Goal: Task Accomplishment & Management: Use online tool/utility

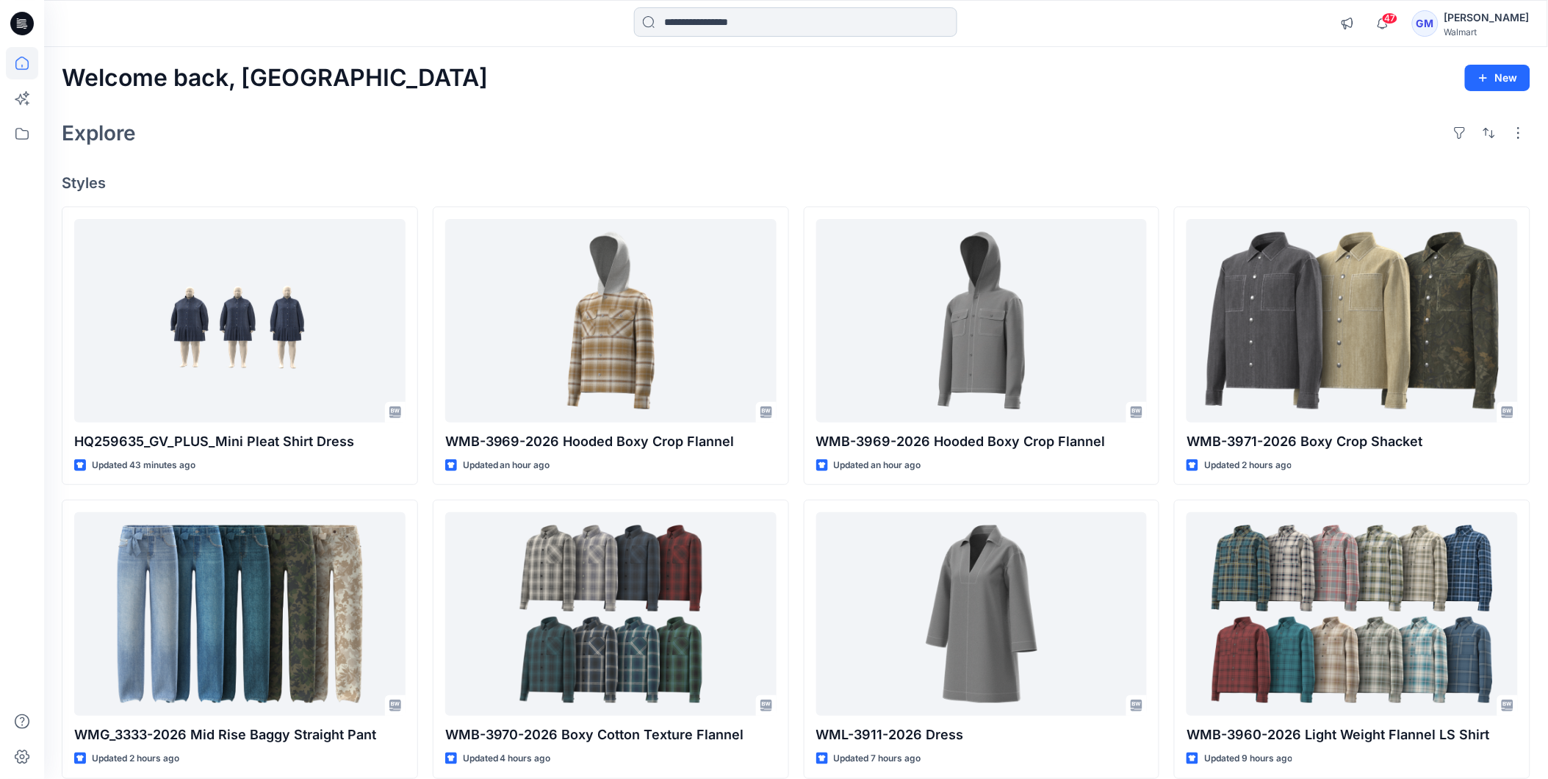
click at [790, 28] on input at bounding box center [795, 21] width 323 height 29
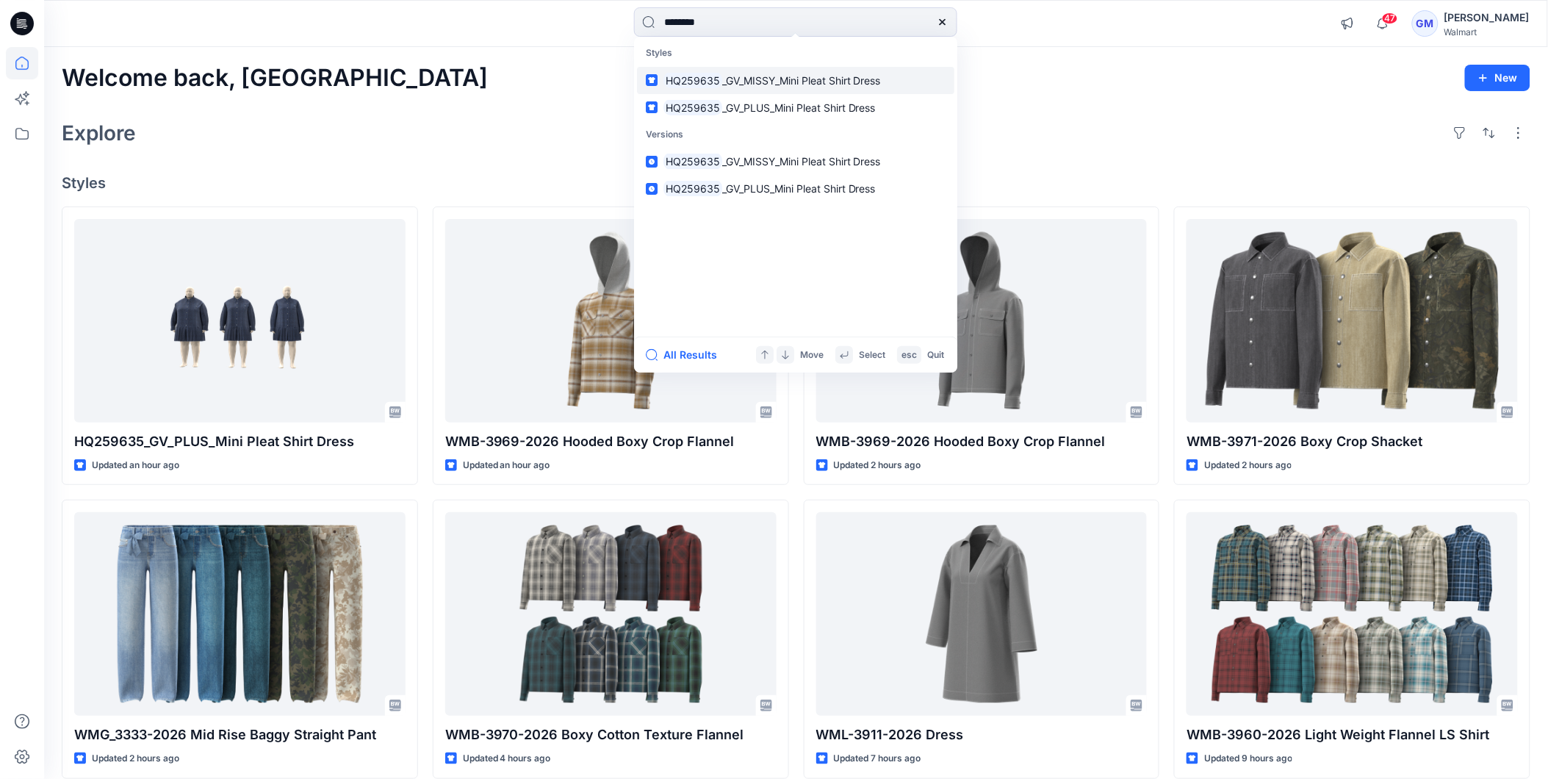
type input "********"
click at [784, 82] on span "_GV_MISSY_Mini Pleat Shirt Dress" at bounding box center [801, 80] width 159 height 12
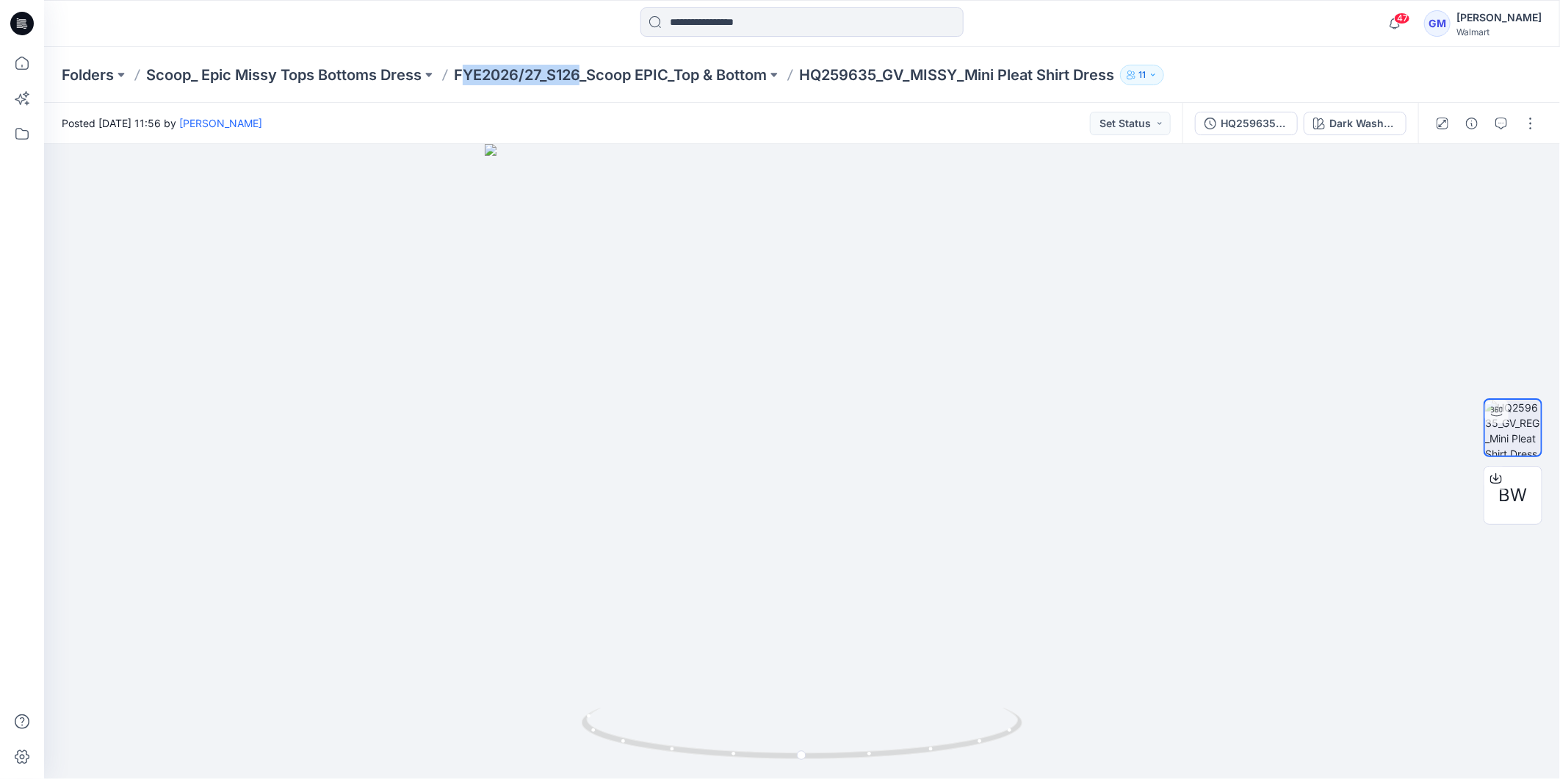
drag, startPoint x: 465, startPoint y: 59, endPoint x: 579, endPoint y: 96, distance: 119.6
click at [579, 96] on div "Folders Scoop_ Epic Missy Tops Bottoms Dress FYE2026/27_S126_Scoop EPIC_Top & B…" at bounding box center [802, 75] width 1516 height 56
copy p "FYE2026/27_S126_Scoop EPIC_Top & Bottom"
drag, startPoint x: 579, startPoint y: 96, endPoint x: 768, endPoint y: 83, distance: 190.0
click at [768, 83] on div "Folders Scoop_ Epic Missy Tops Bottoms Dress FYE2026/27_S126_Scoop EPIC_Top & B…" at bounding box center [802, 75] width 1516 height 56
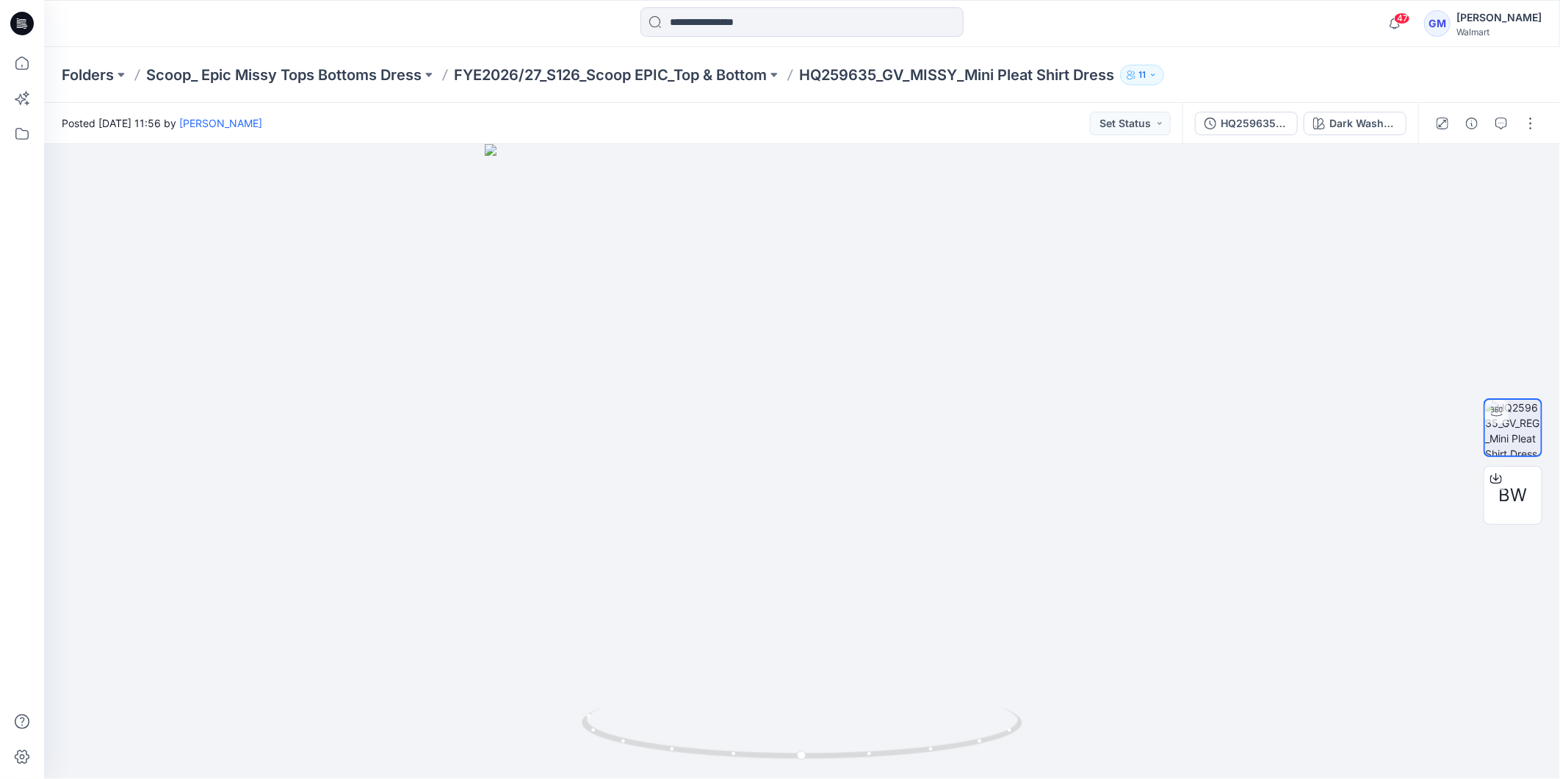
click at [15, 18] on icon at bounding box center [22, 24] width 24 height 24
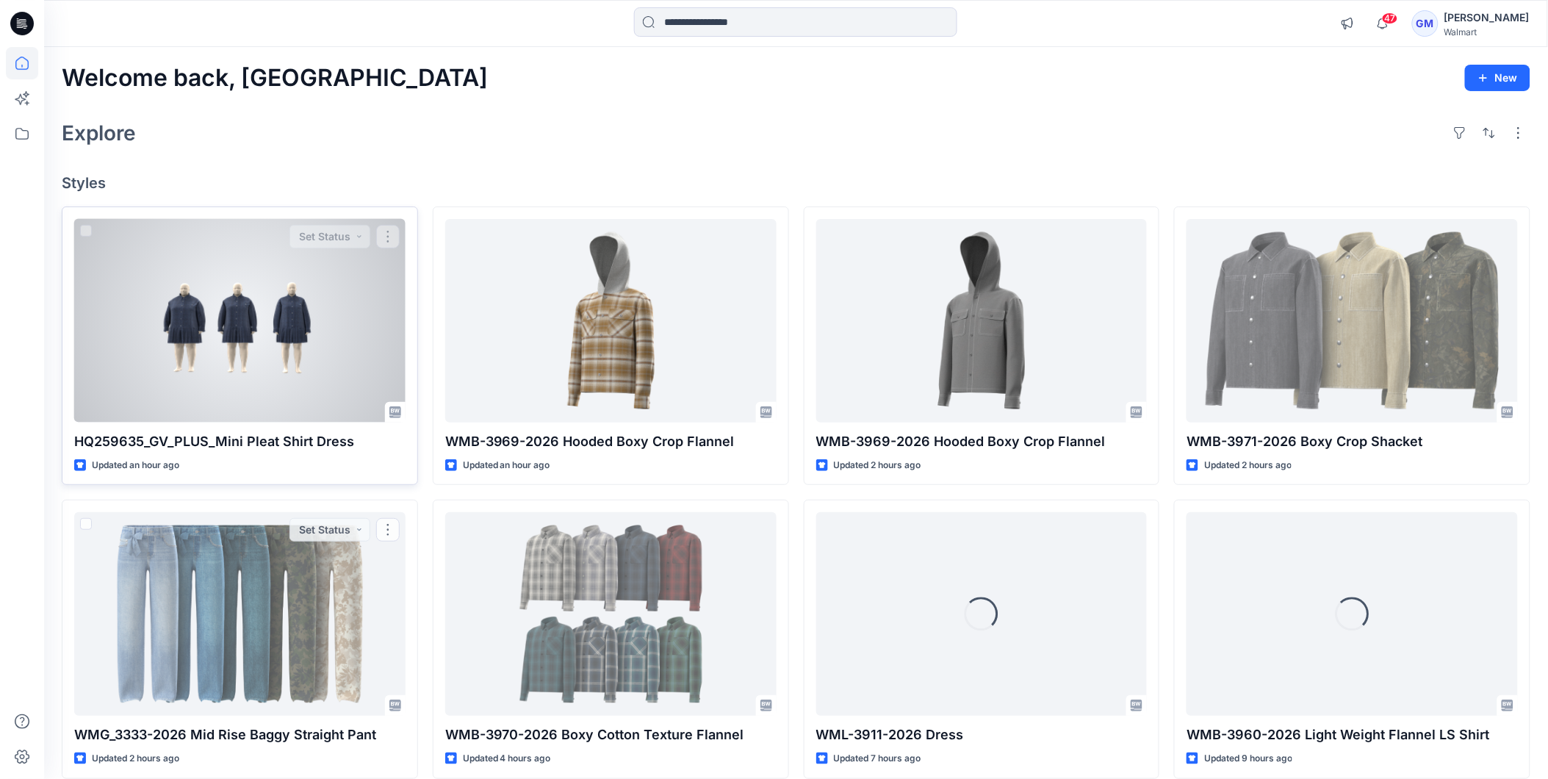
click at [281, 342] on div at bounding box center [239, 320] width 331 height 203
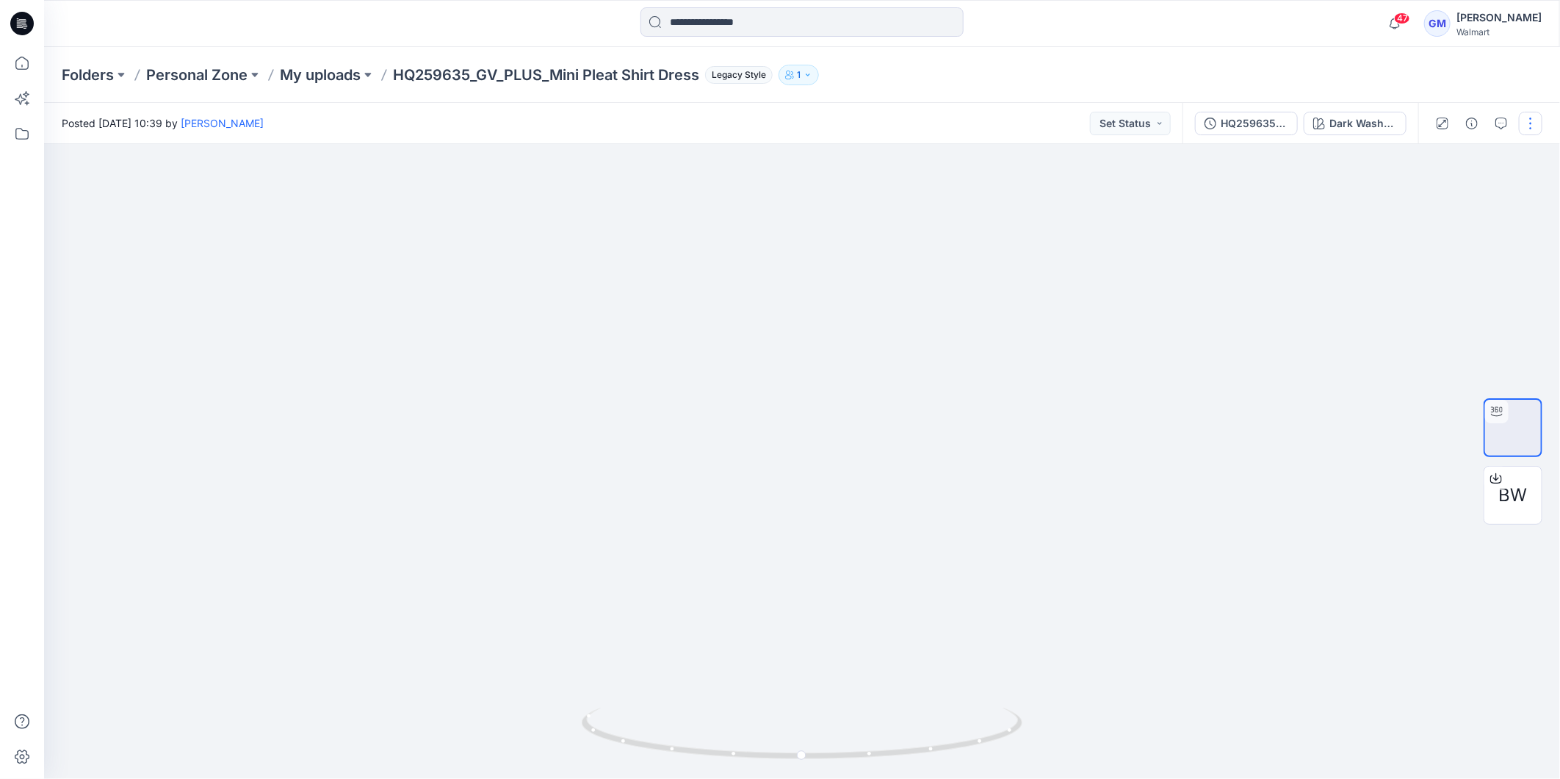
click at [1541, 123] on button "button" at bounding box center [1531, 124] width 24 height 24
click at [1473, 241] on p "Duplicate to..." at bounding box center [1461, 238] width 67 height 15
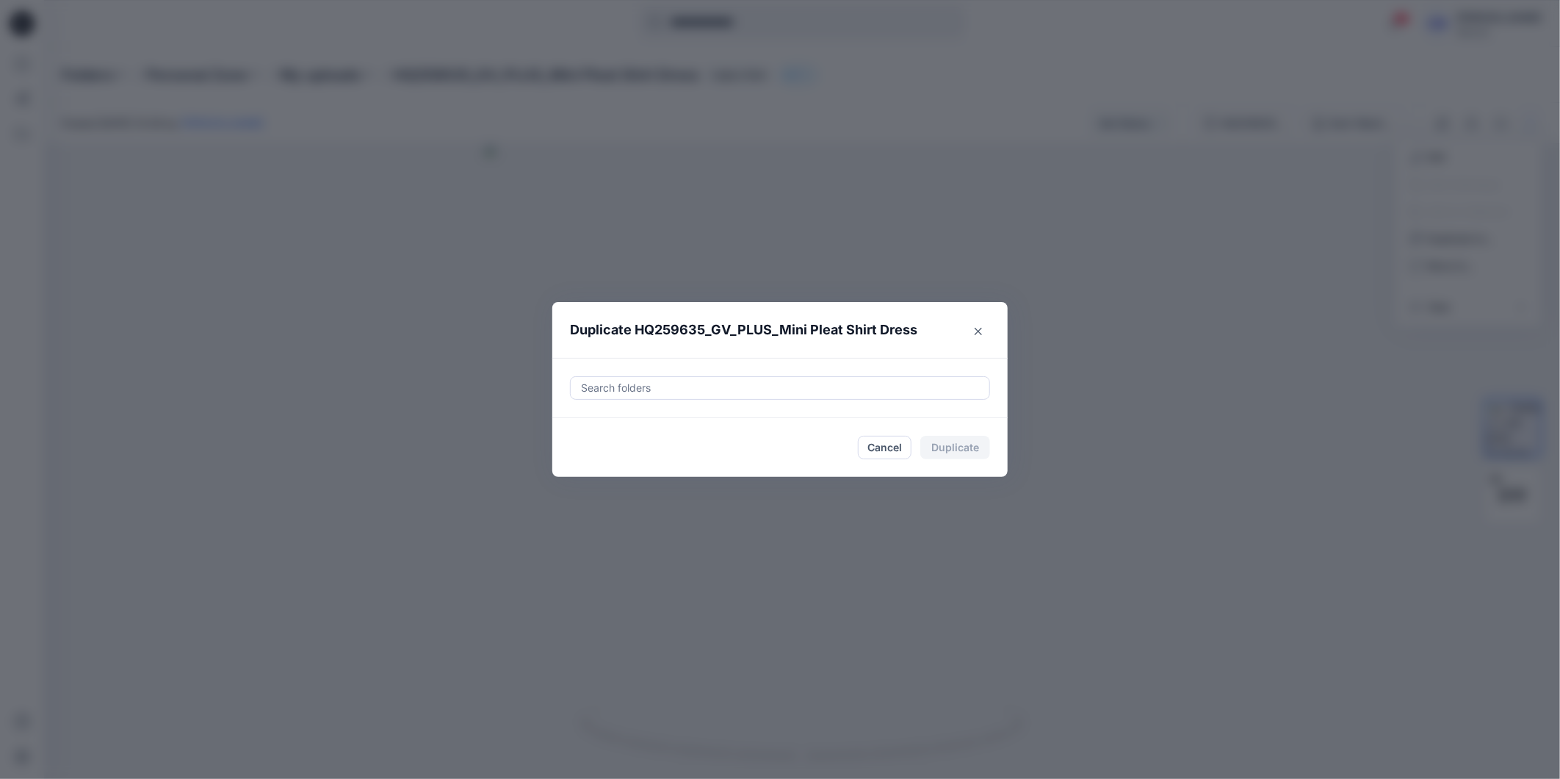
click at [817, 383] on div at bounding box center [780, 388] width 401 height 18
paste input "**********"
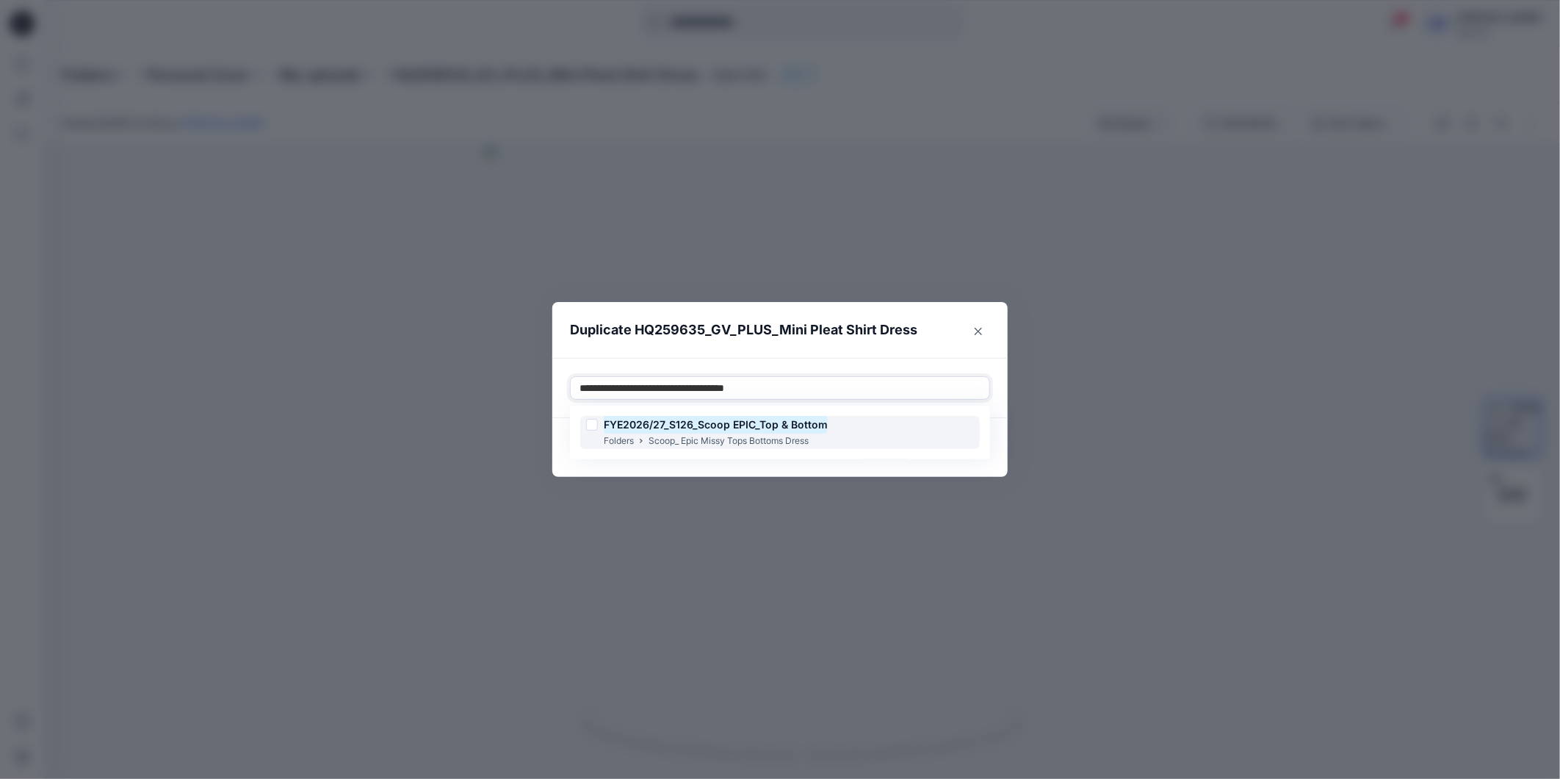
click at [598, 428] on div "FYE2026/27_S126_Scoop EPIC_Top & Bottom" at bounding box center [707, 425] width 242 height 18
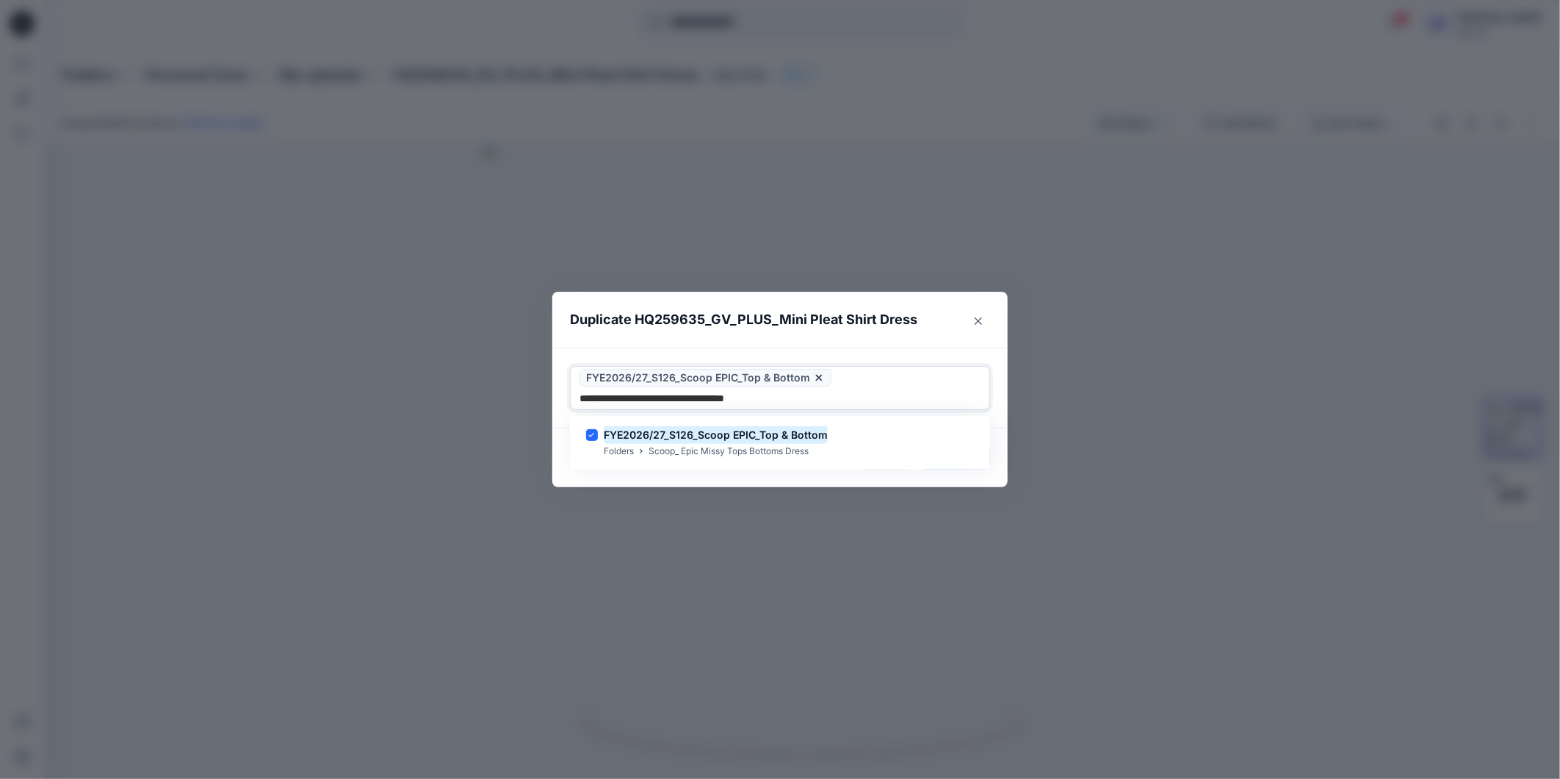
type input "**********"
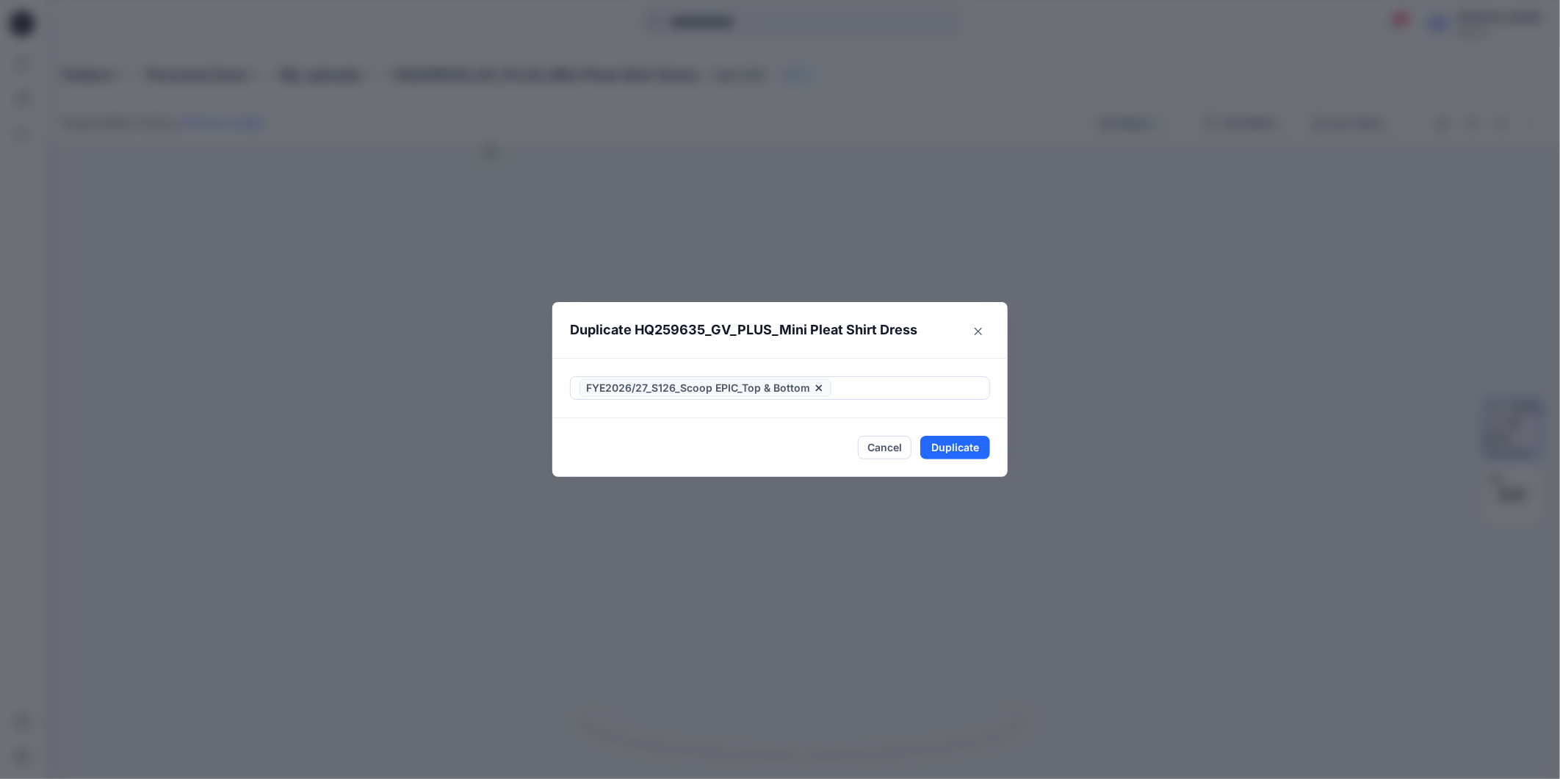
click at [571, 473] on footer "Cancel Duplicate" at bounding box center [779, 447] width 455 height 59
click at [939, 451] on button "Duplicate" at bounding box center [955, 448] width 70 height 24
click at [974, 445] on button "Close" at bounding box center [966, 448] width 48 height 24
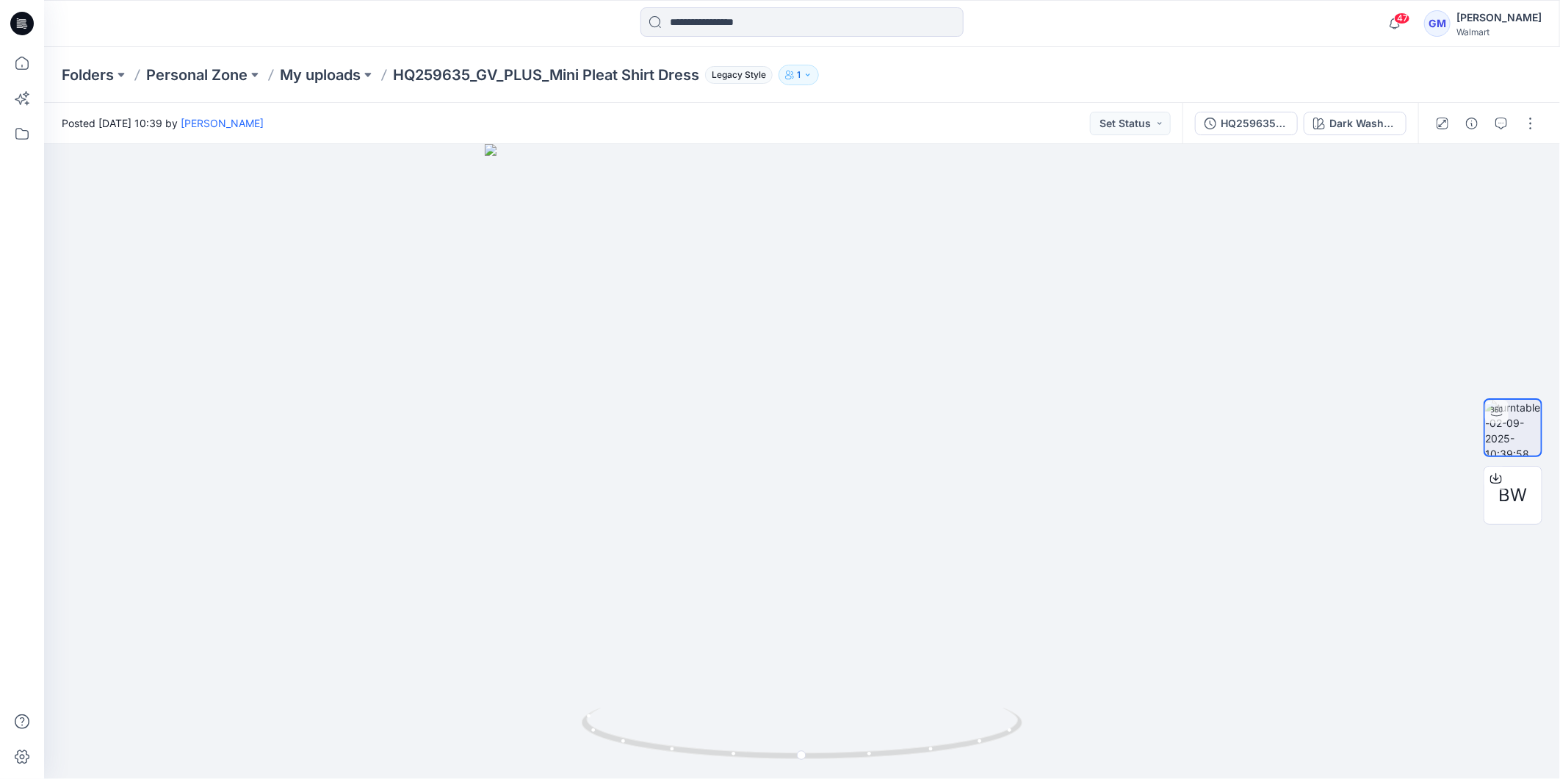
drag, startPoint x: 26, startPoint y: 25, endPoint x: 67, endPoint y: 35, distance: 42.4
click at [26, 25] on icon at bounding box center [22, 24] width 24 height 24
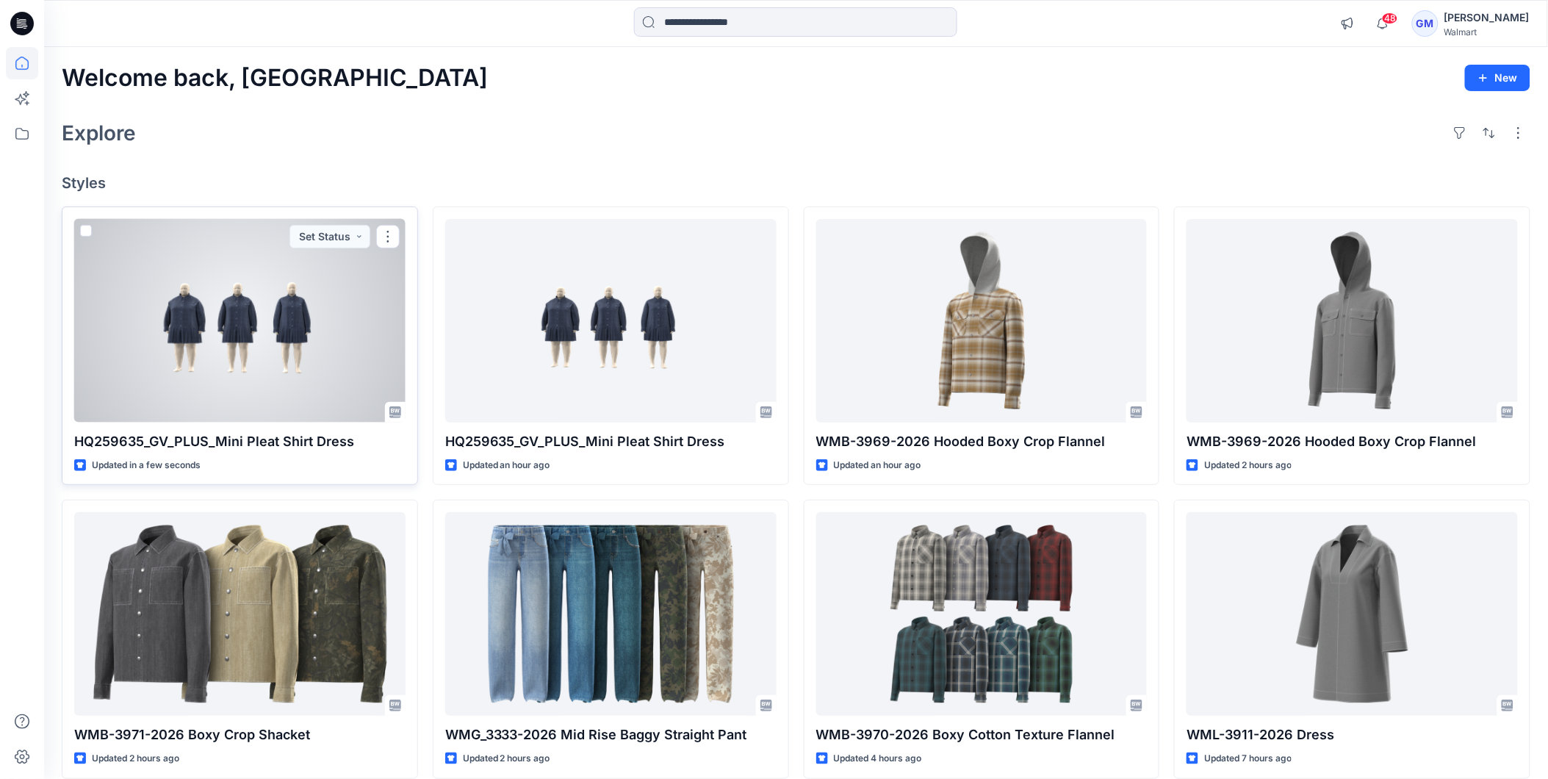
click at [364, 342] on div at bounding box center [239, 320] width 331 height 203
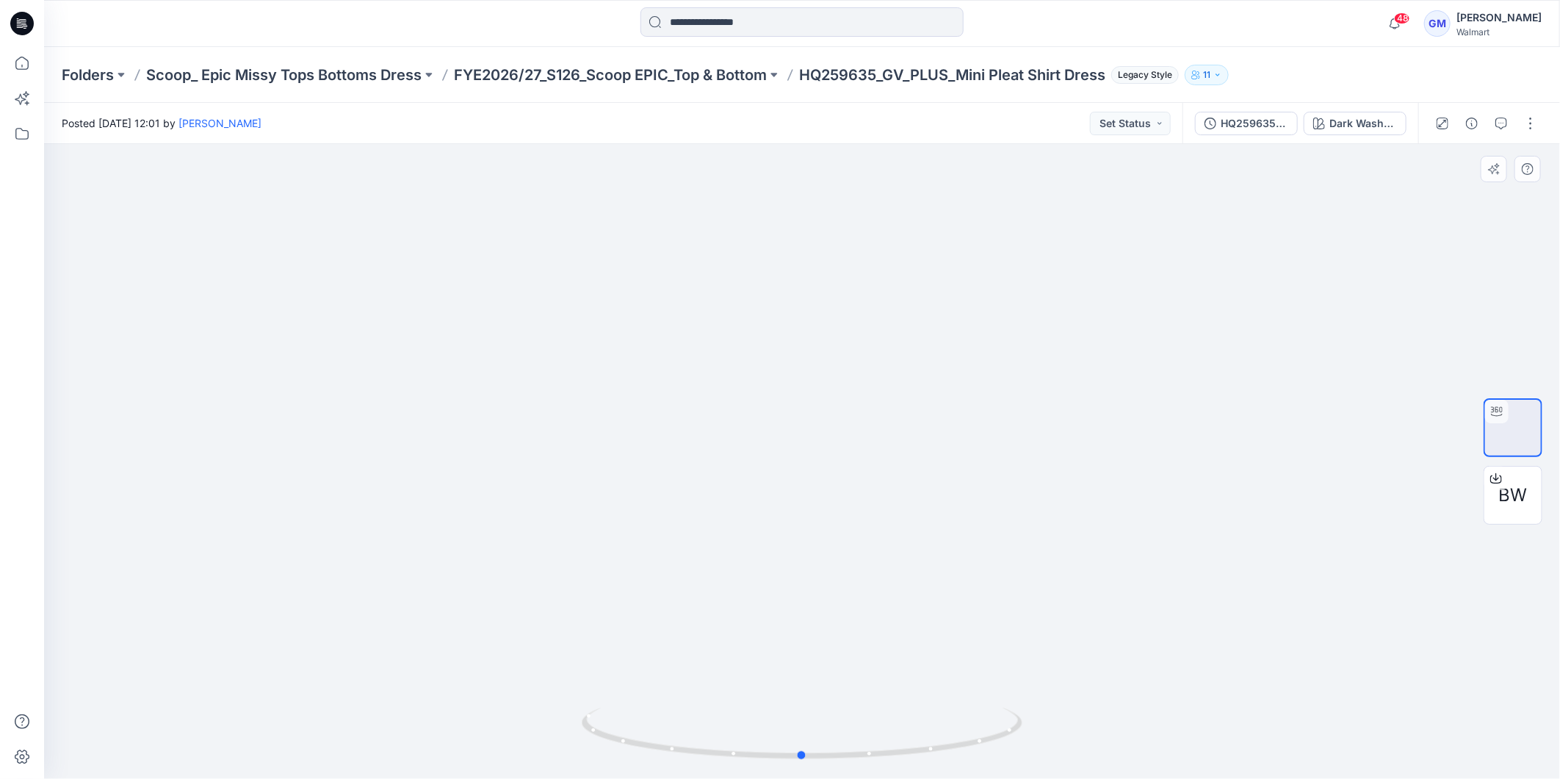
click at [289, 366] on div at bounding box center [802, 461] width 1516 height 635
